Goal: Check status: Check status

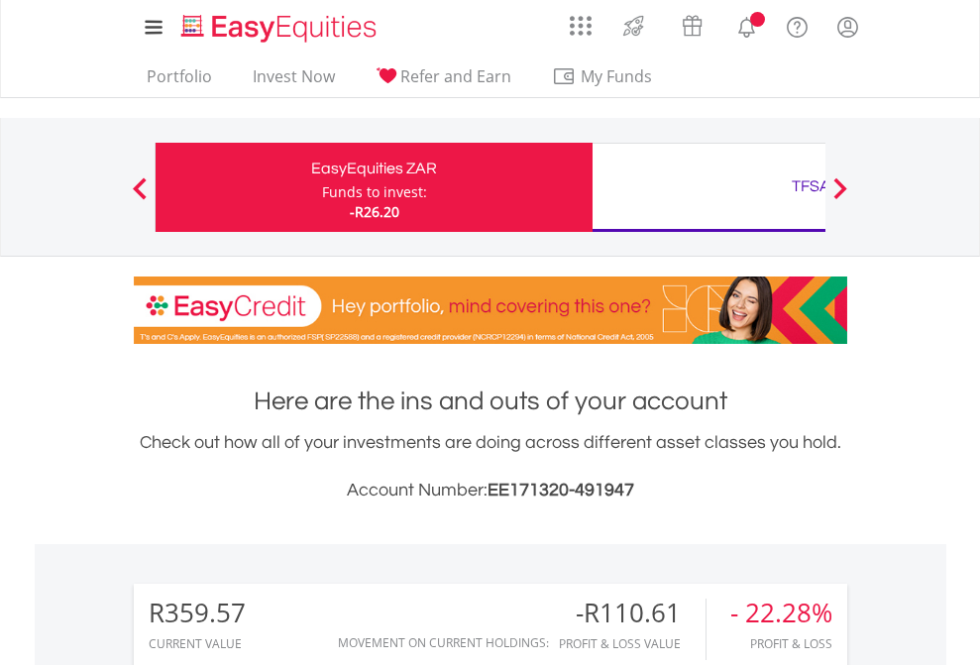
scroll to position [190, 311]
click at [322, 187] on div "Funds to invest:" at bounding box center [374, 192] width 105 height 20
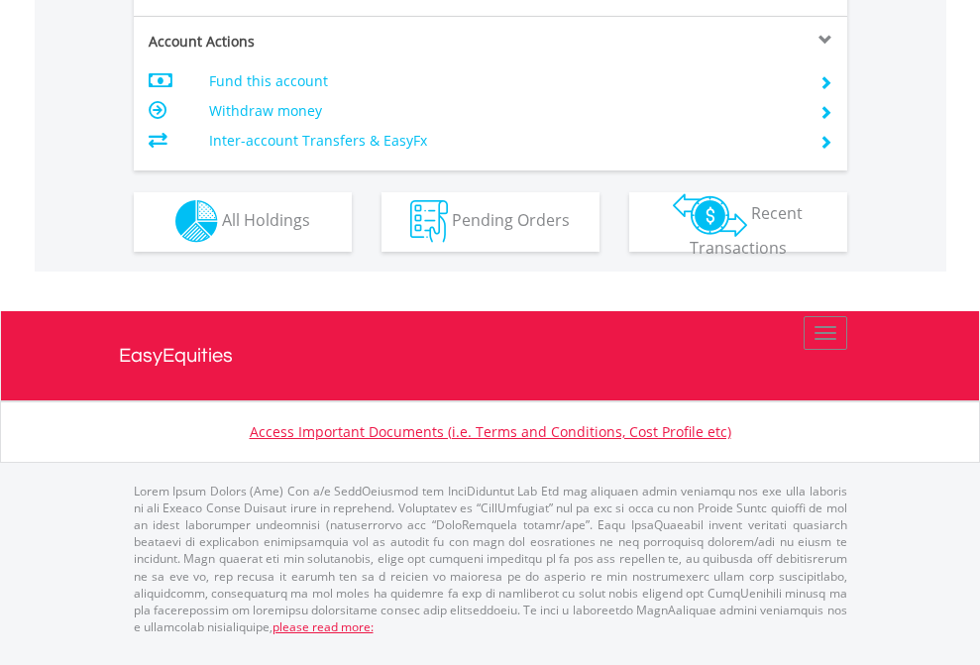
scroll to position [1853, 0]
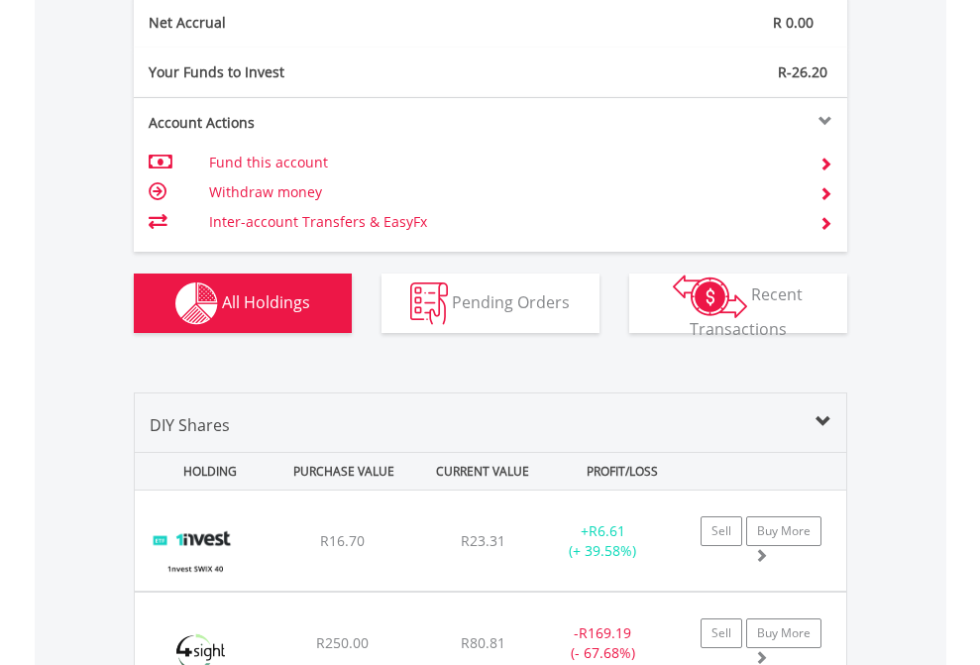
scroll to position [2243, 0]
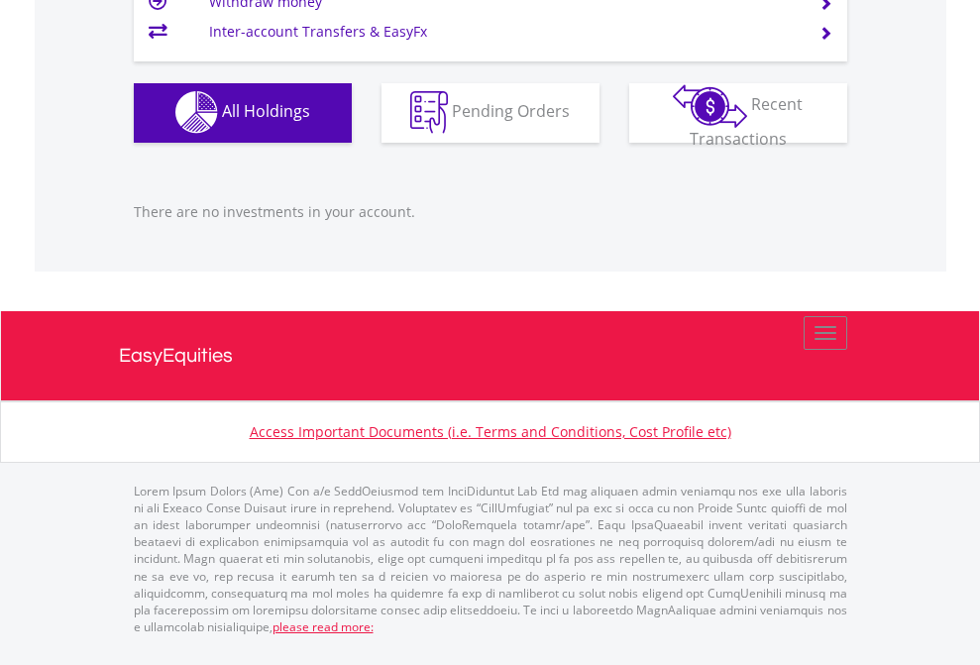
scroll to position [190, 311]
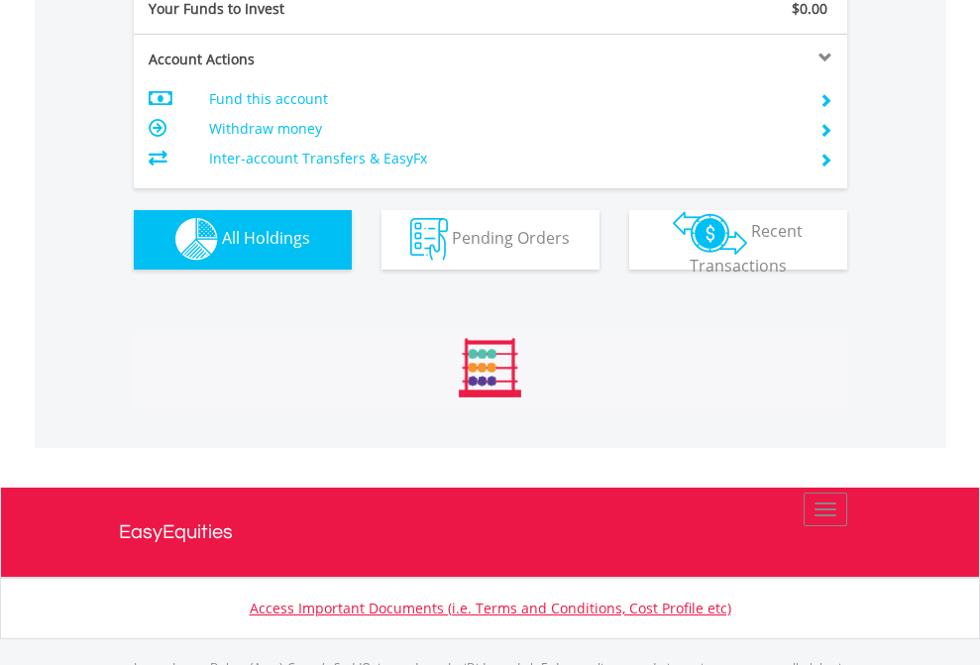
scroll to position [1962, 0]
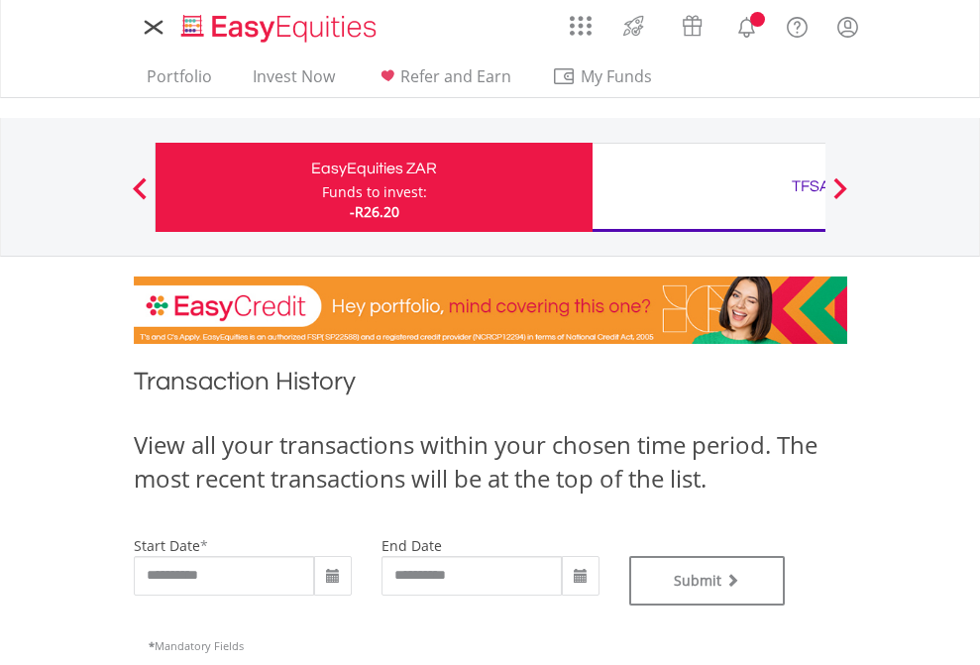
type input "**********"
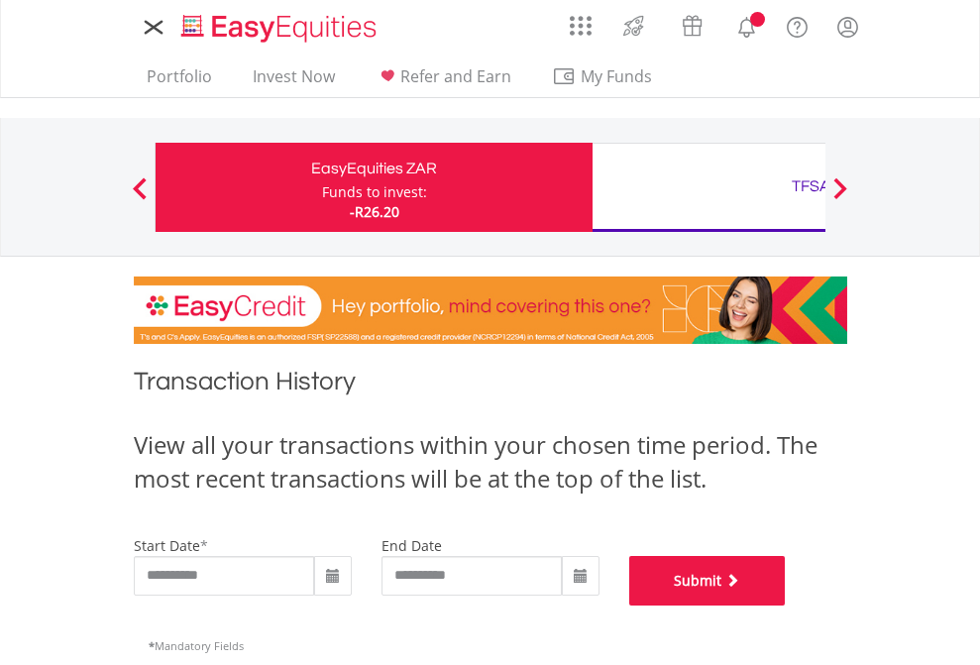
click at [786, 605] on button "Submit" at bounding box center [707, 581] width 157 height 50
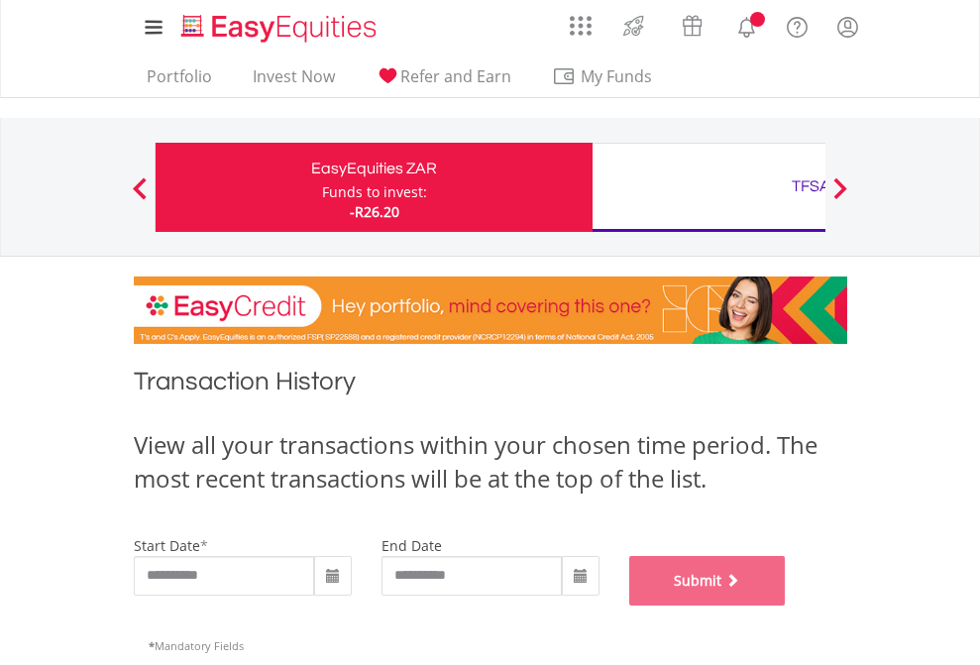
scroll to position [804, 0]
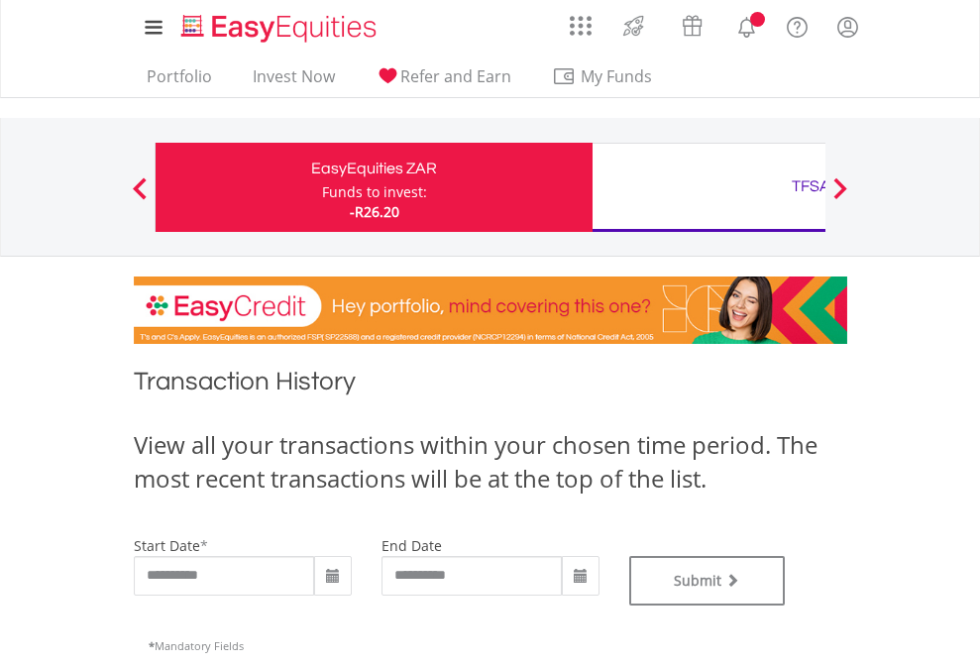
click at [708, 187] on div "TFSA" at bounding box center [810, 186] width 413 height 28
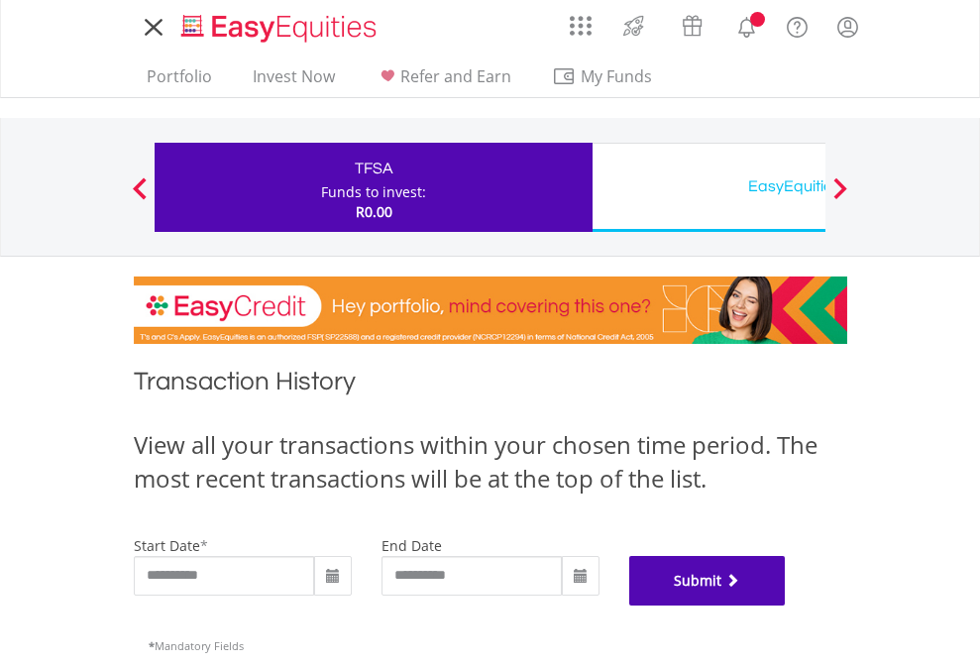
click at [786, 605] on button "Submit" at bounding box center [707, 581] width 157 height 50
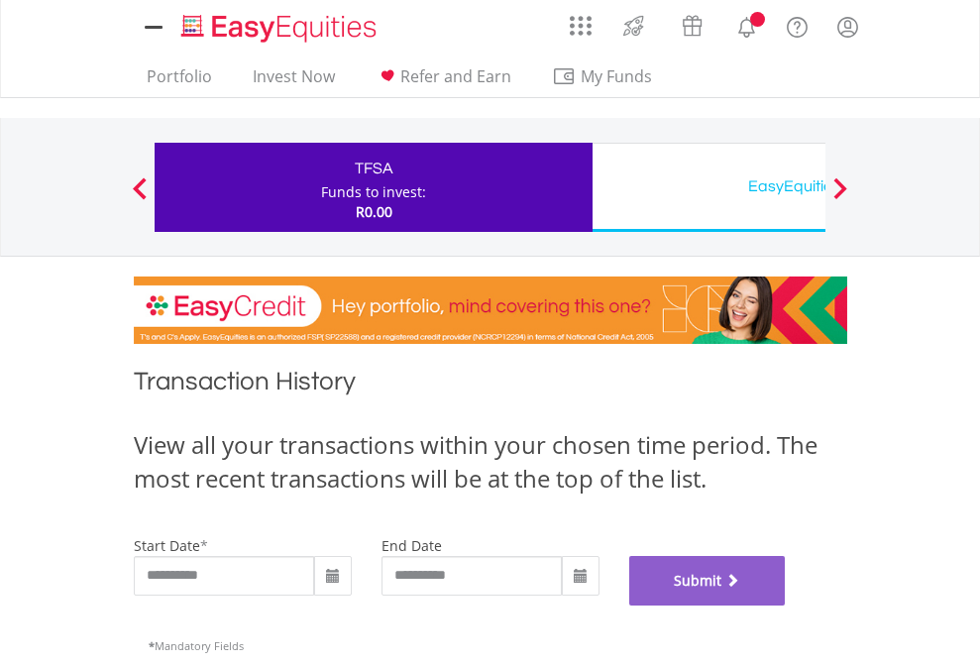
scroll to position [804, 0]
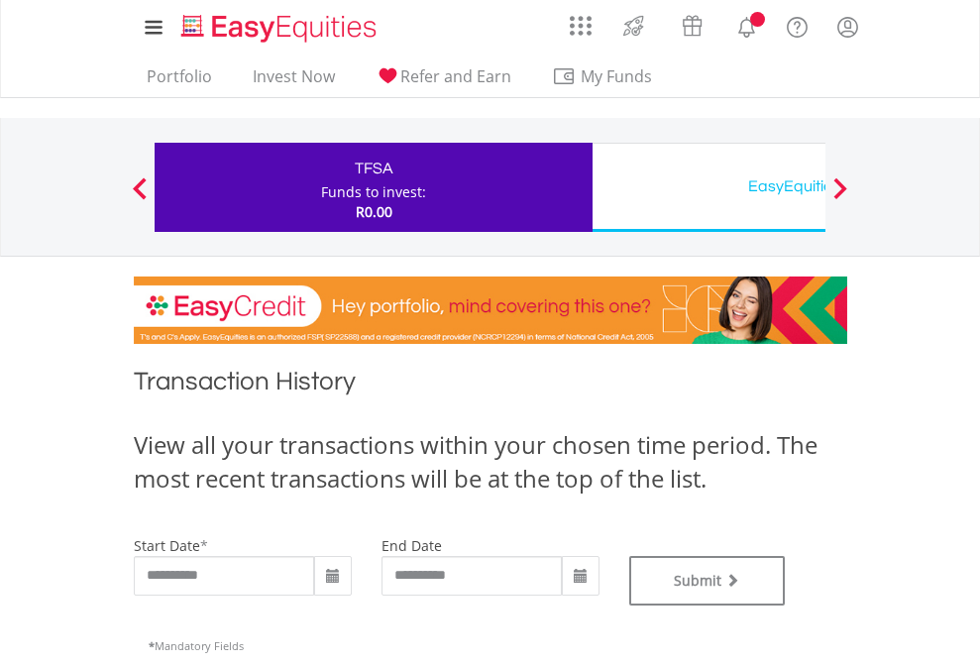
click at [708, 187] on div "EasyEquities USD" at bounding box center [810, 186] width 413 height 28
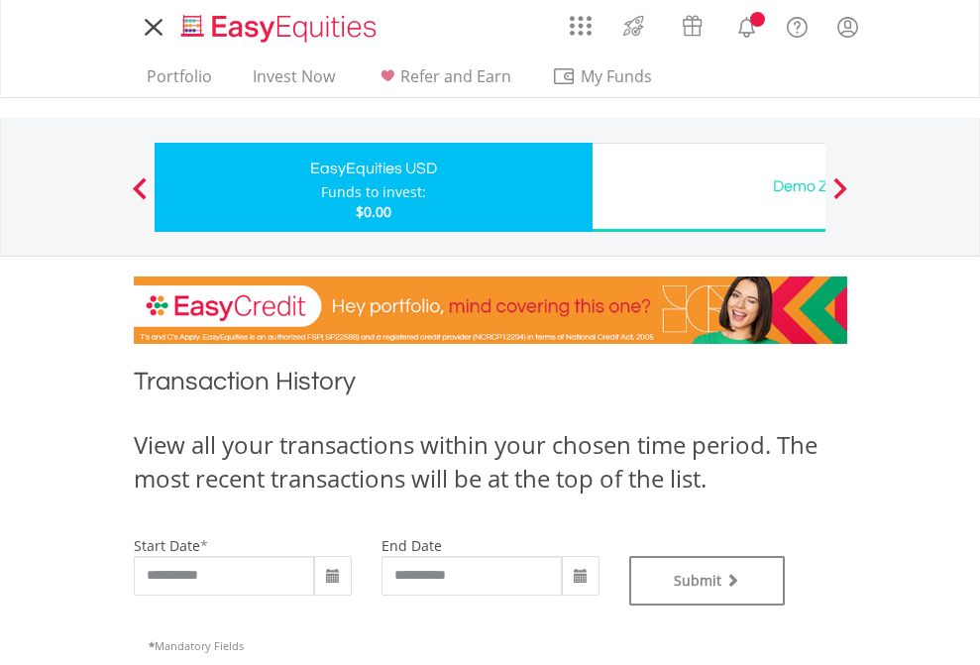
type input "**********"
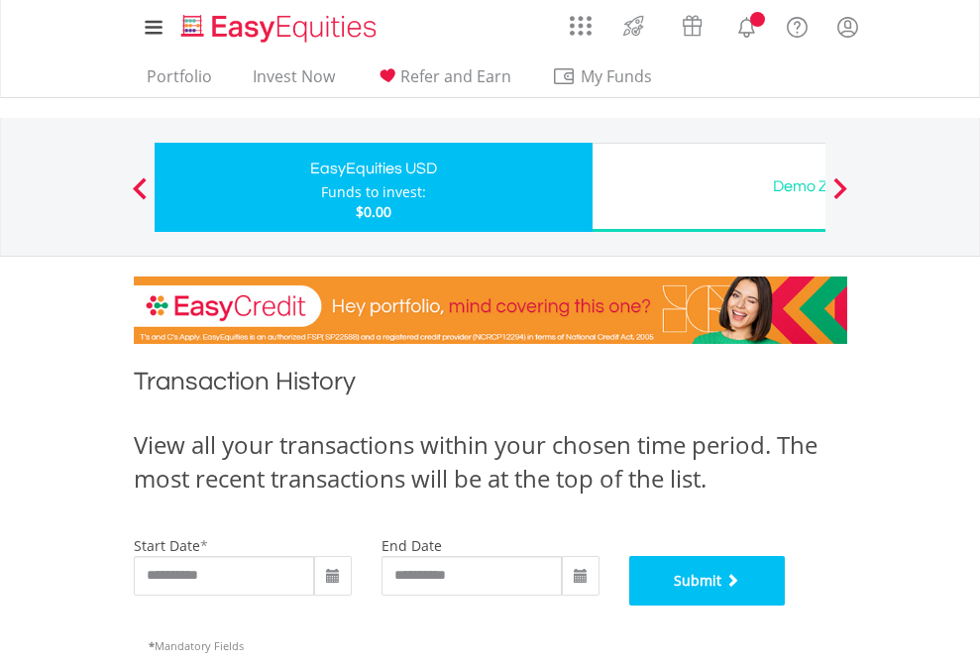
click at [786, 605] on button "Submit" at bounding box center [707, 581] width 157 height 50
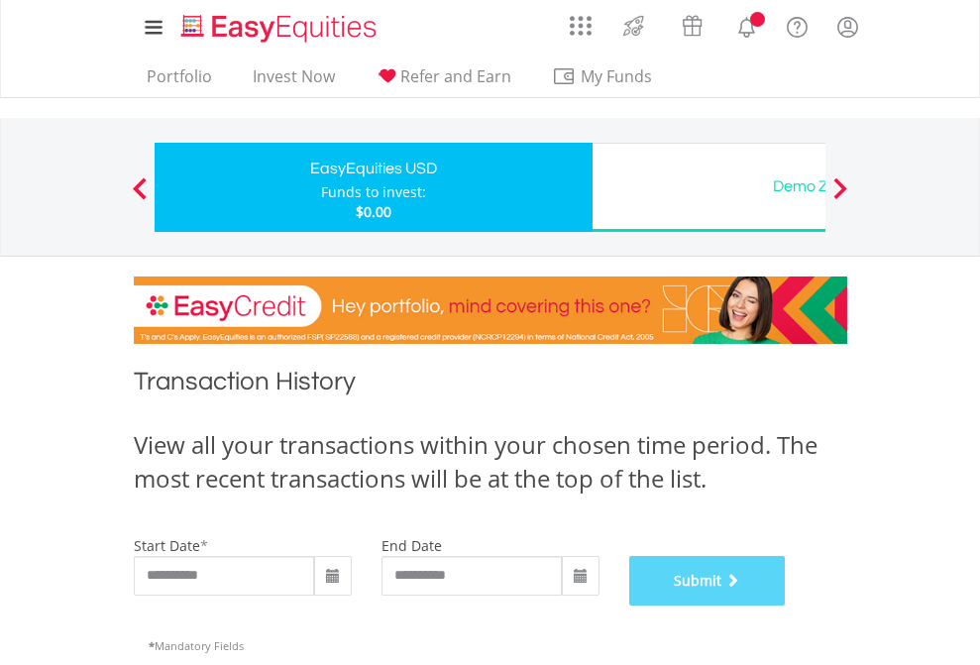
scroll to position [804, 0]
